Goal: Task Accomplishment & Management: Use online tool/utility

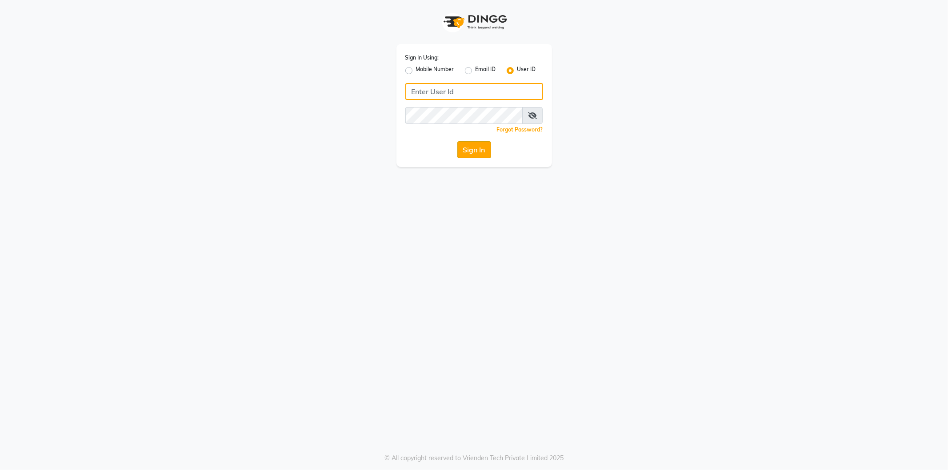
type input "makeover"
click at [484, 143] on button "Sign In" at bounding box center [474, 149] width 34 height 17
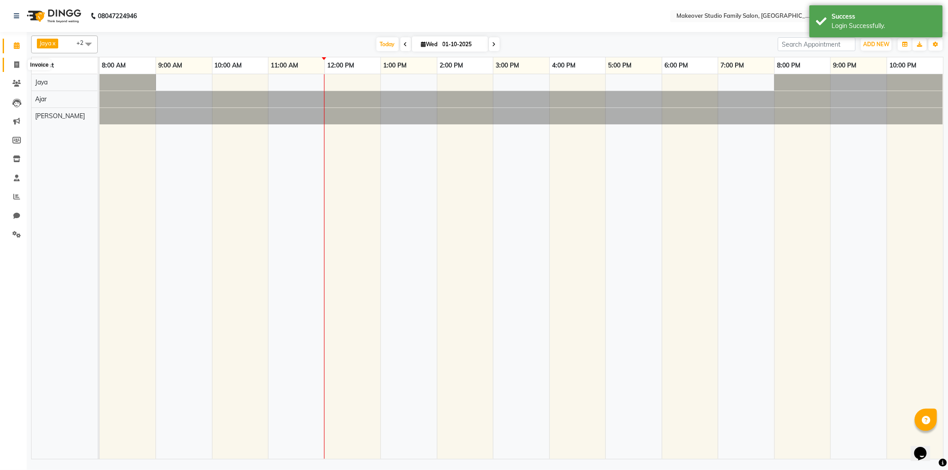
click at [16, 69] on span at bounding box center [17, 65] width 16 height 10
select select "6089"
select select "service"
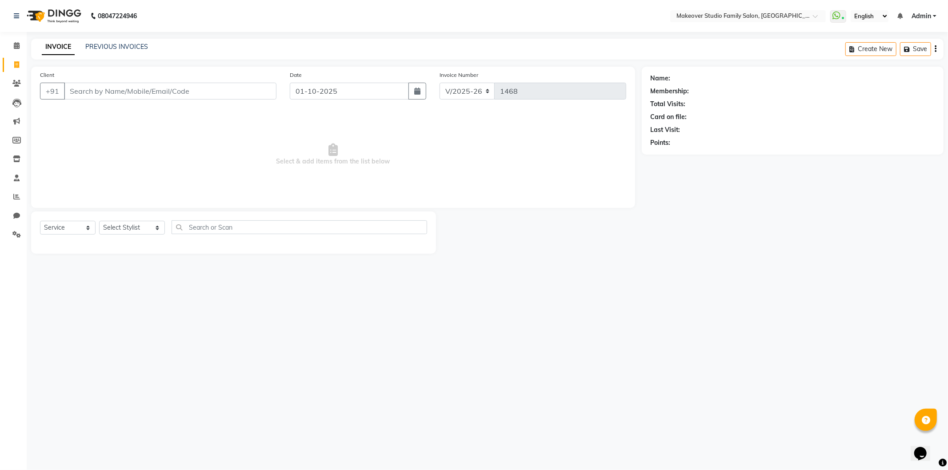
click at [202, 152] on span "Select & add items from the list below" at bounding box center [333, 154] width 586 height 89
click at [121, 232] on select "Select Stylist Aditya Ajar Akash [PERSON_NAME] Divya [PERSON_NAME] [PERSON_NAME…" at bounding box center [132, 228] width 66 height 14
select select "44959"
click at [99, 221] on select "Select Stylist Aditya Ajar Akash [PERSON_NAME] Divya [PERSON_NAME] [PERSON_NAME…" at bounding box center [132, 228] width 66 height 14
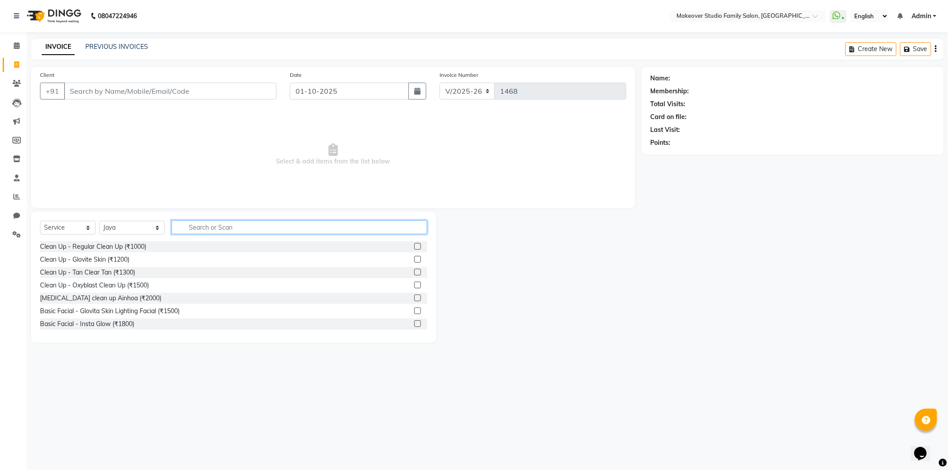
drag, startPoint x: 231, startPoint y: 221, endPoint x: 222, endPoint y: 176, distance: 45.8
click at [232, 217] on div "Select Service Product Membership Package Voucher Prepaid Gift Card Select Styl…" at bounding box center [233, 276] width 405 height 131
type input "cut"
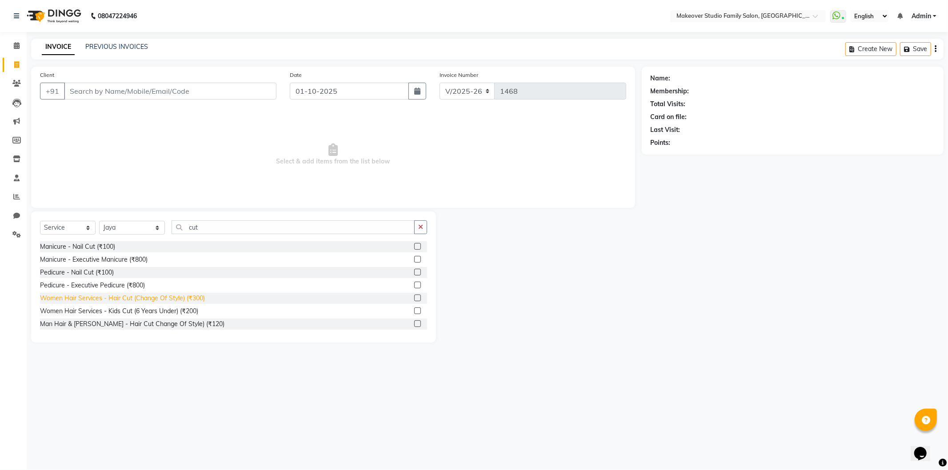
click at [131, 299] on div "Women Hair Services - Hair Cut (Change Of Style) (₹300)" at bounding box center [122, 298] width 165 height 9
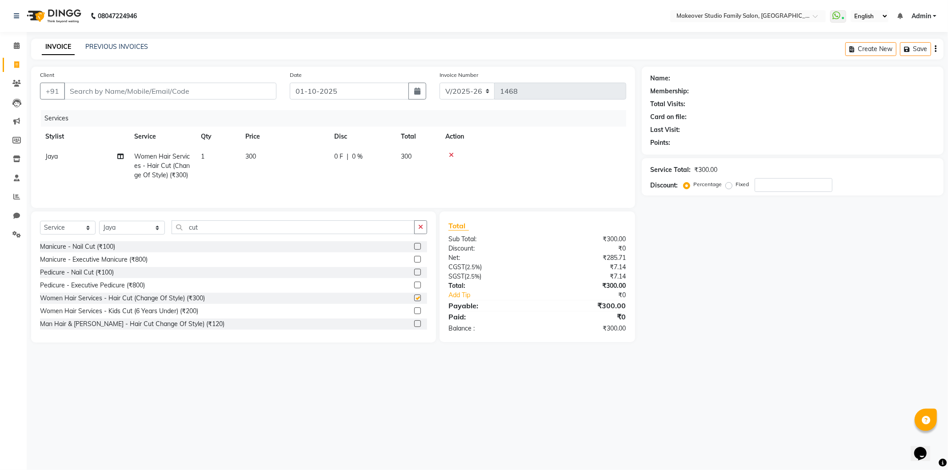
checkbox input "false"
click at [94, 85] on input "Client" at bounding box center [170, 91] width 212 height 17
type input "9"
type input "0"
click at [100, 103] on ngb-typeahead-window "Kalyani 915673 7038" at bounding box center [111, 111] width 95 height 22
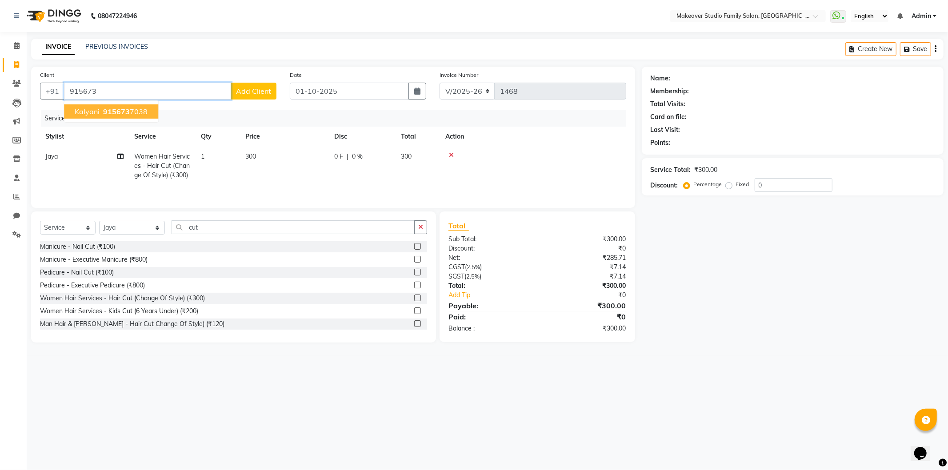
click at [100, 110] on button "Kalyani 915673 7038" at bounding box center [111, 111] width 94 height 14
type input "9156737038"
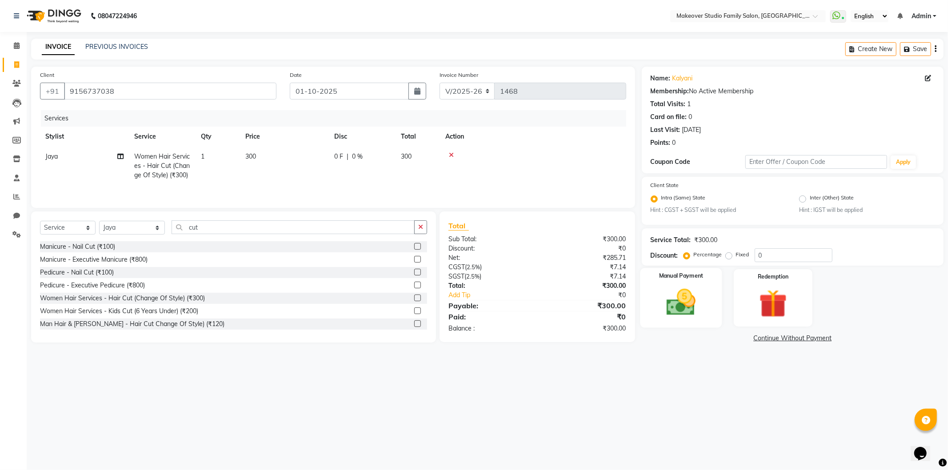
click at [700, 305] on img at bounding box center [681, 303] width 48 height 34
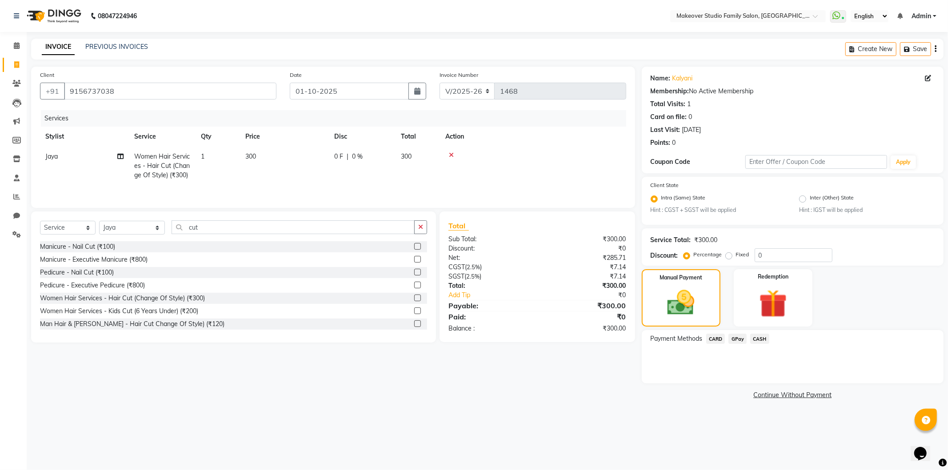
click at [759, 335] on span "CASH" at bounding box center [759, 339] width 19 height 10
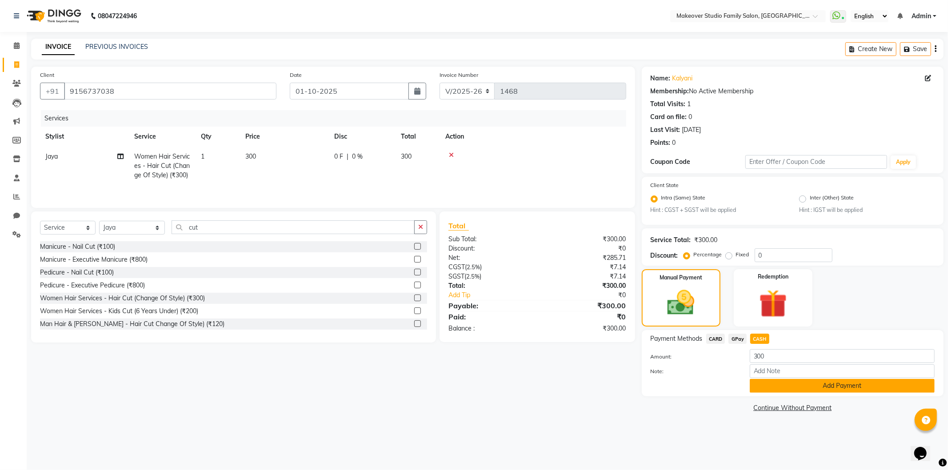
click at [764, 390] on button "Add Payment" at bounding box center [842, 386] width 185 height 14
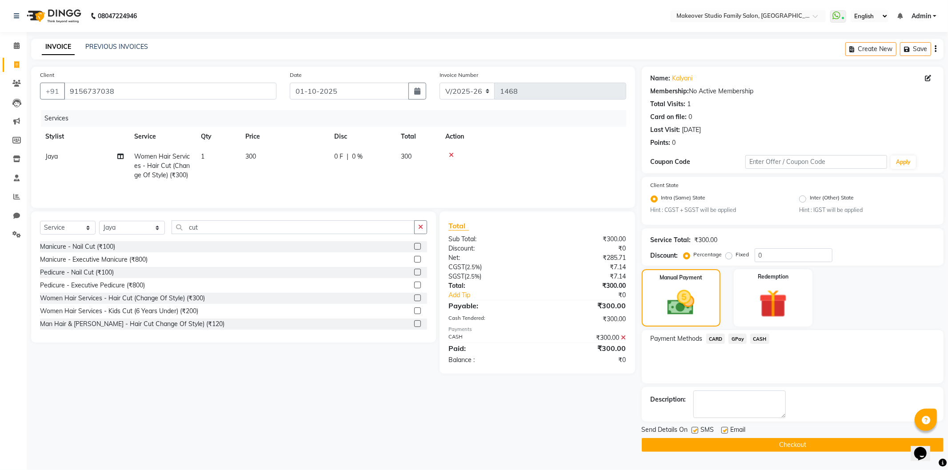
click at [763, 450] on button "Checkout" at bounding box center [793, 445] width 302 height 14
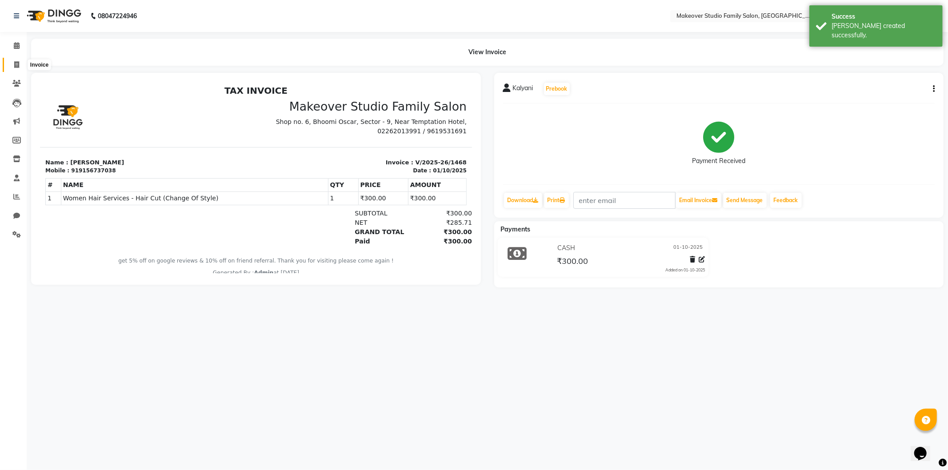
click at [20, 63] on span at bounding box center [17, 65] width 16 height 10
select select "6089"
select select "service"
